Goal: Information Seeking & Learning: Understand process/instructions

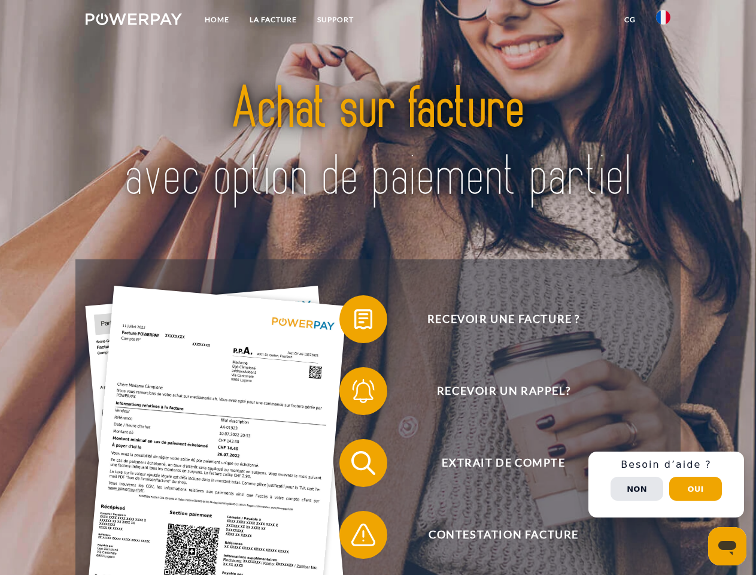
click at [134, 21] on img at bounding box center [134, 19] width 96 height 12
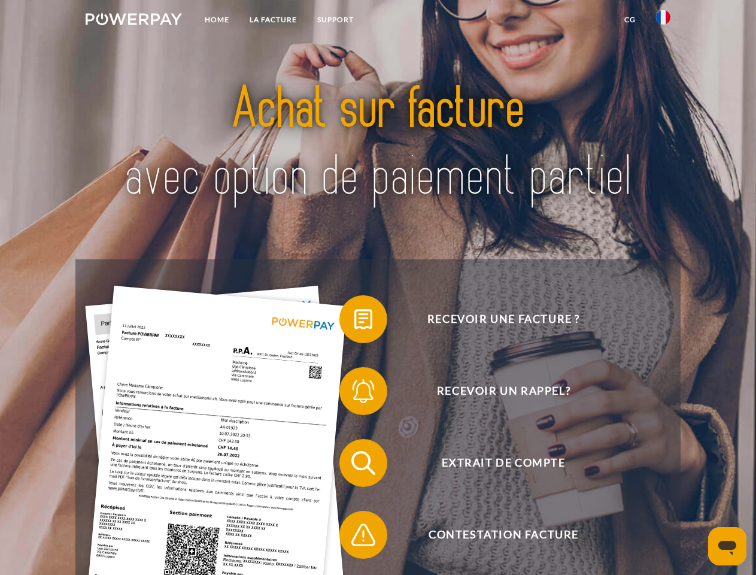
click at [663, 21] on img at bounding box center [663, 17] width 14 height 14
click at [630, 20] on link "CG" at bounding box center [630, 20] width 32 height 22
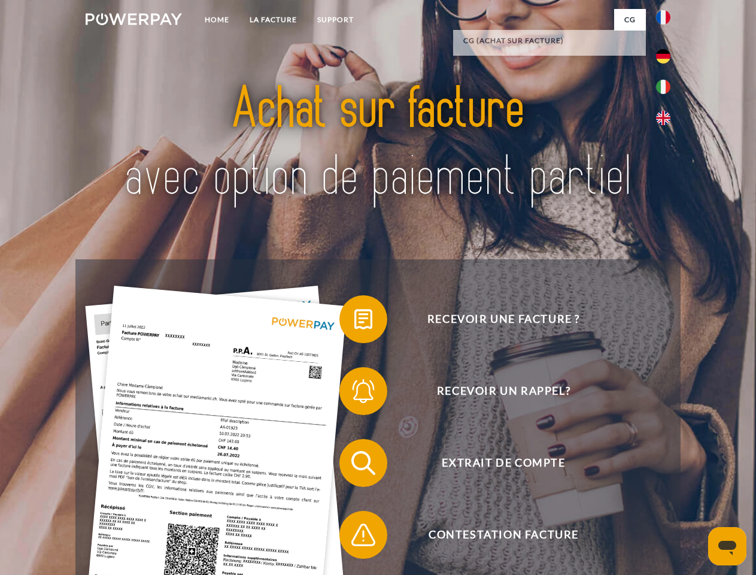
click at [354, 322] on span at bounding box center [346, 319] width 60 height 60
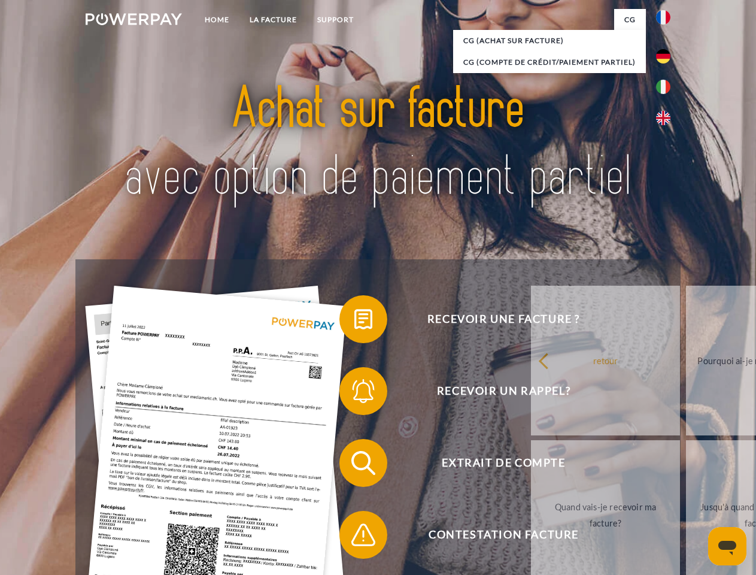
click at [531, 393] on link "retour" at bounding box center [605, 361] width 149 height 150
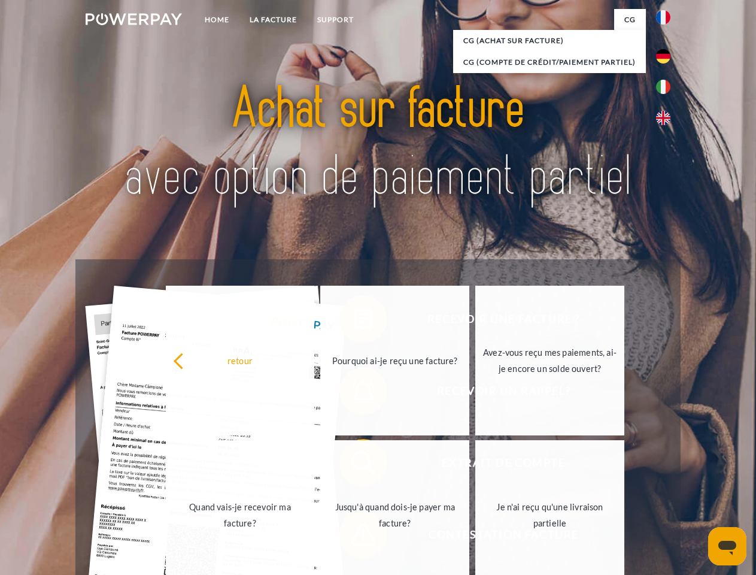
click at [354, 465] on div "retour Pourquoi ai-je reçu une facture? Avez-vous reçu mes paiements, ai-je enc…" at bounding box center [396, 437] width 484 height 309
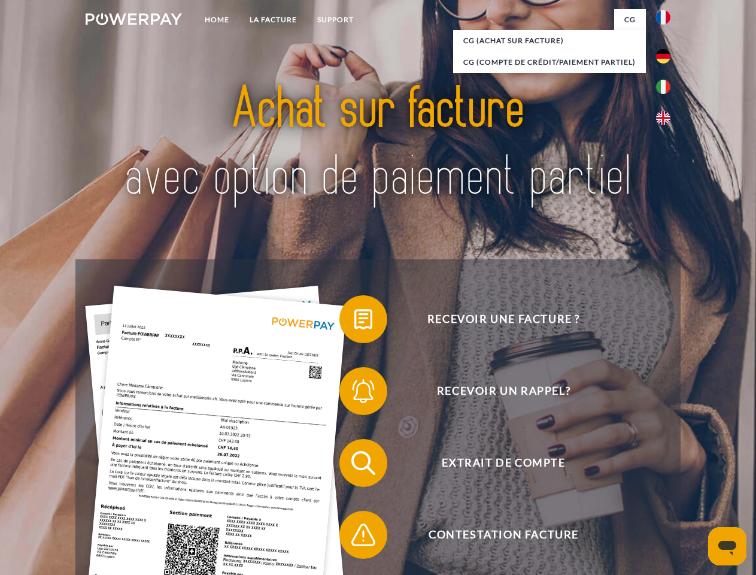
click at [354, 537] on span at bounding box center [346, 535] width 60 height 60
click at [666, 484] on div "Recevoir une facture ? Recevoir un rappel? Extrait de compte retour" at bounding box center [377, 498] width 605 height 479
click at [637, 487] on span "Extrait de compte" at bounding box center [503, 463] width 293 height 48
click at [696, 489] on header "Home LA FACTURE Support" at bounding box center [378, 413] width 756 height 827
